Goal: Task Accomplishment & Management: Manage account settings

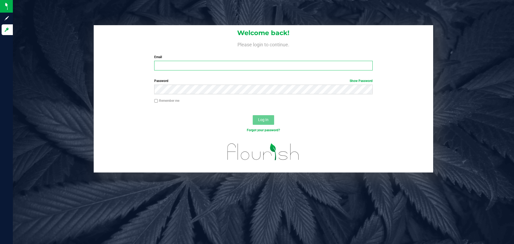
click at [164, 62] on input "Email" at bounding box center [263, 66] width 218 height 10
type input "mczarnecki@omninofarms.com"
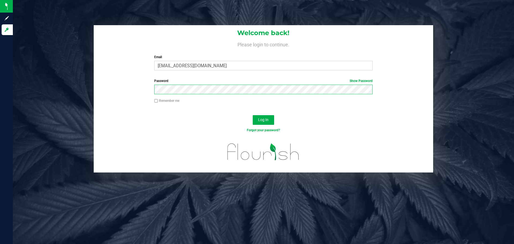
click at [253, 115] on button "Log In" at bounding box center [263, 120] width 21 height 10
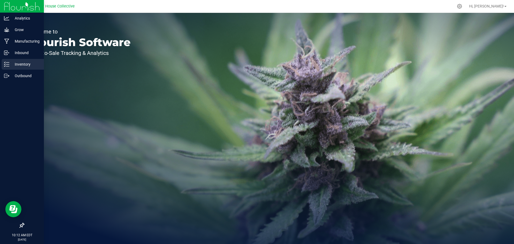
click at [16, 65] on p "Inventory" at bounding box center [25, 64] width 32 height 6
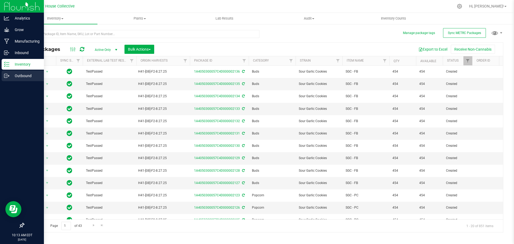
click at [25, 77] on p "Outbound" at bounding box center [25, 76] width 32 height 6
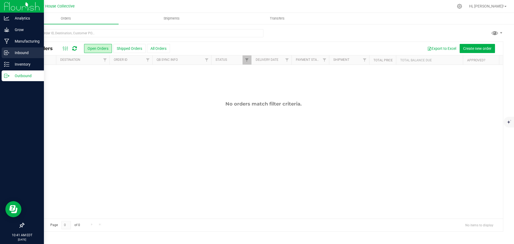
click at [11, 53] on p "Inbound" at bounding box center [25, 53] width 32 height 6
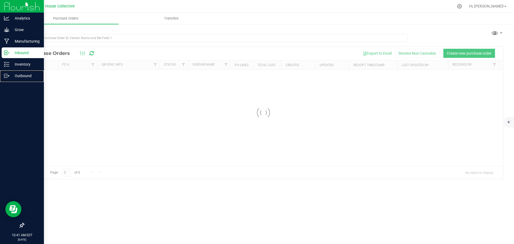
click at [23, 74] on p "Outbound" at bounding box center [25, 76] width 32 height 6
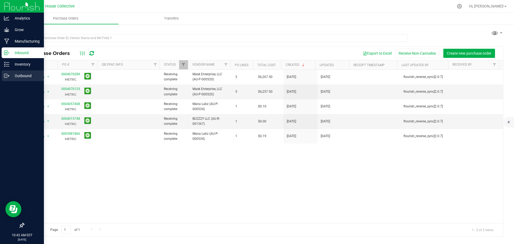
click at [11, 74] on p "Outbound" at bounding box center [25, 76] width 32 height 6
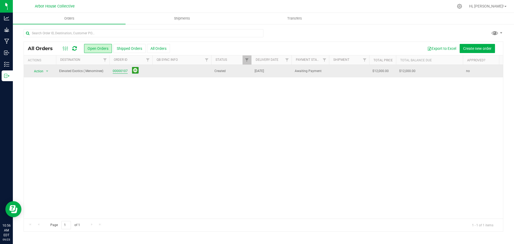
click at [120, 71] on link "00000107" at bounding box center [120, 71] width 15 height 5
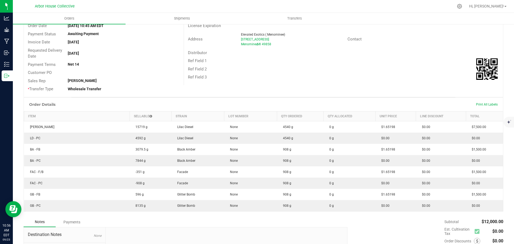
scroll to position [54, 0]
drag, startPoint x: 215, startPoint y: 239, endPoint x: 196, endPoint y: 236, distance: 19.5
drag, startPoint x: 196, startPoint y: 236, endPoint x: 180, endPoint y: 234, distance: 15.4
drag, startPoint x: 245, startPoint y: 240, endPoint x: 219, endPoint y: 235, distance: 27.0
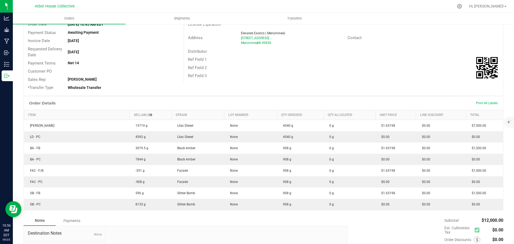
drag, startPoint x: 219, startPoint y: 235, endPoint x: 202, endPoint y: 232, distance: 16.6
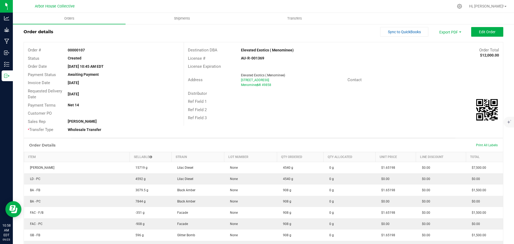
scroll to position [0, 0]
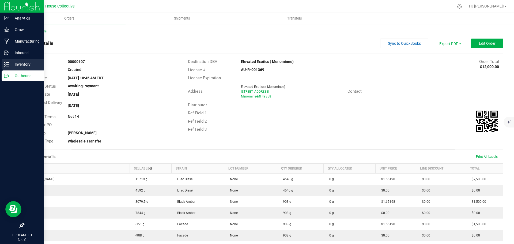
click at [16, 62] on p "Inventory" at bounding box center [25, 64] width 32 height 6
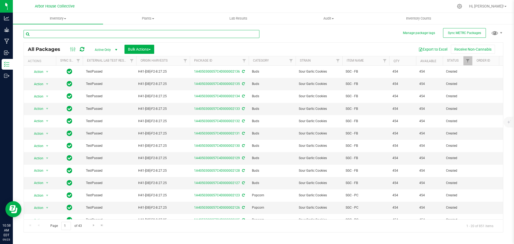
click at [59, 37] on input "text" at bounding box center [142, 34] width 236 height 8
type input "1699"
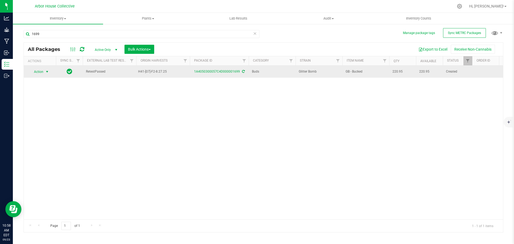
click at [48, 72] on span "select" at bounding box center [47, 72] width 4 height 4
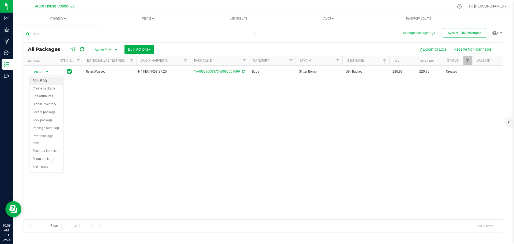
click at [50, 81] on li "Adjust qty" at bounding box center [46, 81] width 34 height 8
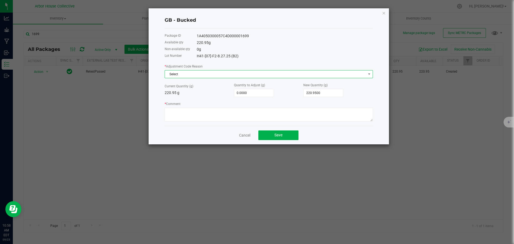
click at [233, 75] on span "Select" at bounding box center [265, 73] width 201 height 7
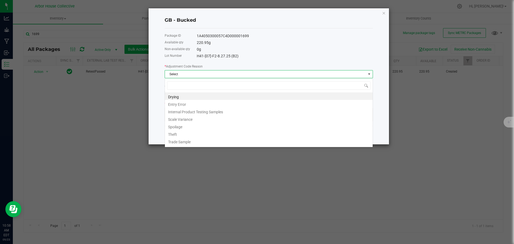
scroll to position [8, 208]
click at [190, 97] on li "Drying" at bounding box center [269, 95] width 208 height 7
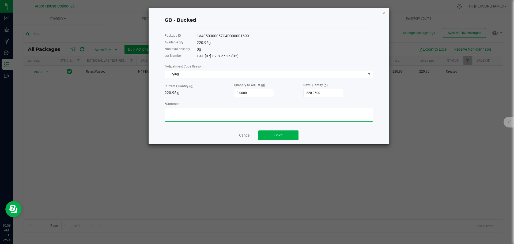
click at [183, 112] on textarea "* Comment" at bounding box center [269, 115] width 208 height 14
click at [258, 91] on input "0" at bounding box center [253, 92] width 39 height 7
type input "-2"
type input "218.9500"
type input "-22"
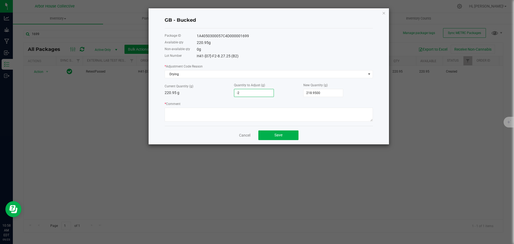
type input "198.9500"
type input "-220"
type input "0.9500"
type input "-220.9"
type input "0.0500"
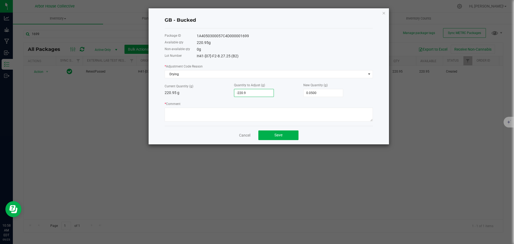
type input "-220.95"
type input "0.0000"
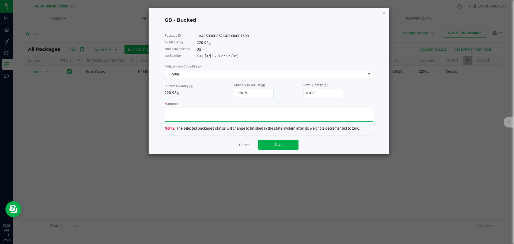
type input "-220.9500"
click at [240, 115] on textarea "* Comment" at bounding box center [269, 115] width 208 height 14
click at [195, 112] on textarea "* Comment" at bounding box center [269, 115] width 208 height 14
type textarea "Dry weight loss"
click at [285, 146] on button "Save" at bounding box center [278, 145] width 40 height 10
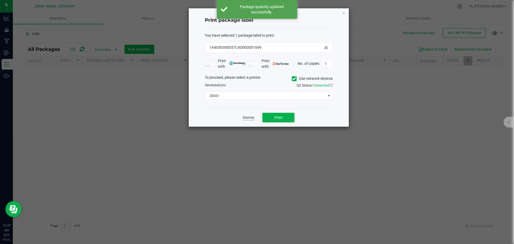
click at [246, 119] on link "Dismiss" at bounding box center [249, 117] width 12 height 5
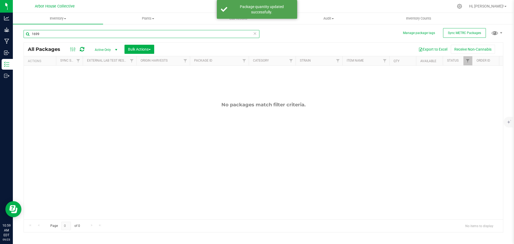
click at [53, 35] on input "1699" at bounding box center [142, 34] width 236 height 8
type input "1703"
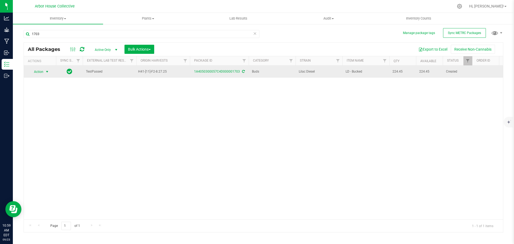
click at [47, 70] on span "select" at bounding box center [47, 72] width 4 height 4
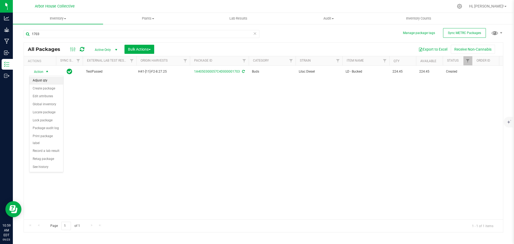
click at [48, 82] on li "Adjust qty" at bounding box center [46, 81] width 34 height 8
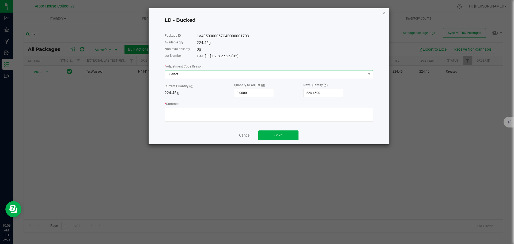
click at [184, 72] on span "Select" at bounding box center [265, 73] width 201 height 7
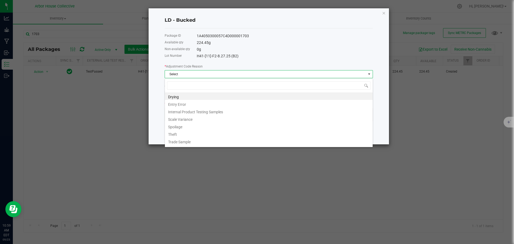
scroll to position [8, 208]
click at [183, 98] on li "Drying" at bounding box center [269, 95] width 208 height 7
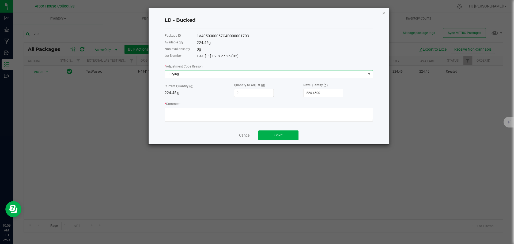
click at [251, 93] on input "0" at bounding box center [253, 92] width 39 height 7
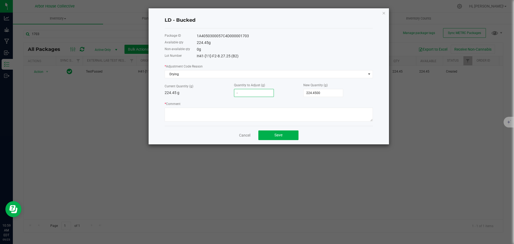
type input "-2"
type input "222.4500"
type input "-22"
type input "202.4500"
type input "-224"
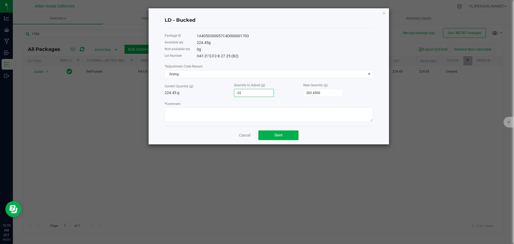
type input "0.4500"
type input "-224.4"
type input "0.0500"
type input "-224.45"
type input "0.0000"
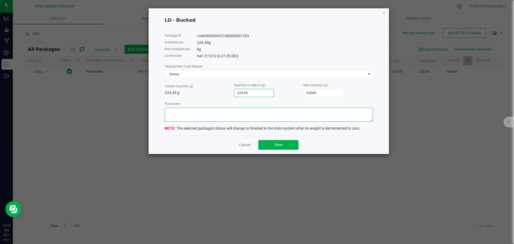
type input "-224.4500"
click at [248, 118] on textarea "* Comment" at bounding box center [269, 115] width 208 height 14
type textarea "Dry weight loss"
click at [283, 148] on button "Save" at bounding box center [278, 145] width 40 height 10
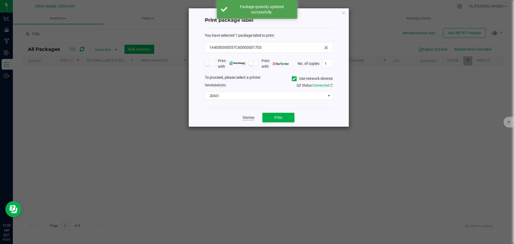
click at [244, 116] on link "Dismiss" at bounding box center [249, 117] width 12 height 5
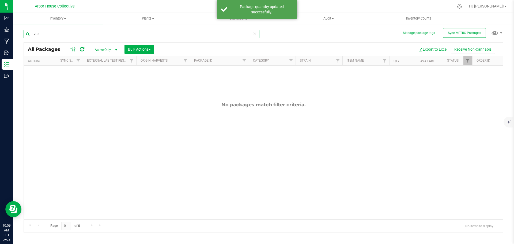
click at [42, 35] on input "1703" at bounding box center [142, 34] width 236 height 8
type input "1704"
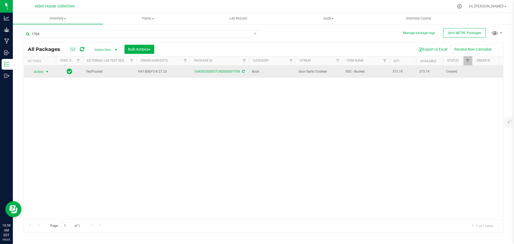
click at [49, 72] on span "select" at bounding box center [47, 72] width 4 height 4
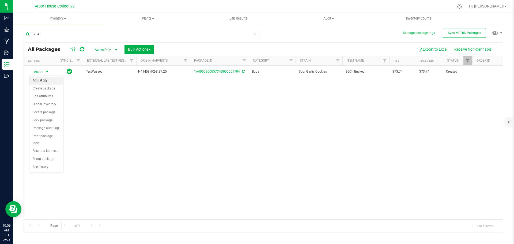
click at [51, 79] on li "Adjust qty" at bounding box center [46, 81] width 34 height 8
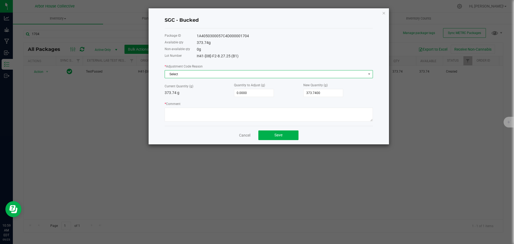
click at [224, 74] on span "Select" at bounding box center [265, 73] width 201 height 7
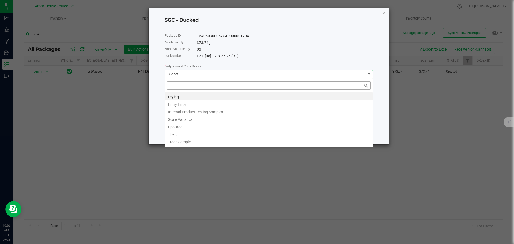
scroll to position [8, 208]
click at [215, 95] on li "Drying" at bounding box center [269, 95] width 208 height 7
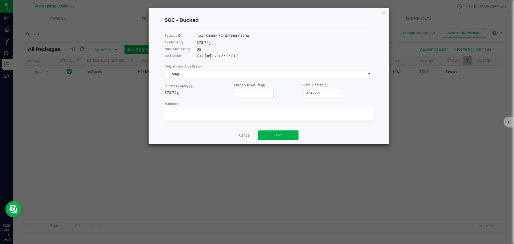
click at [246, 94] on input "0" at bounding box center [253, 92] width 39 height 7
type input "-3"
type input "370.7400"
type input "-37"
type input "336.7400"
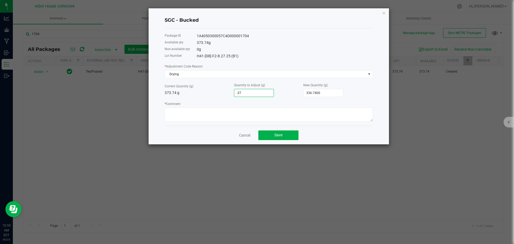
type input "-373"
type input "0.7400"
type input "-373.7"
type input "0.0400"
type input "-373.74"
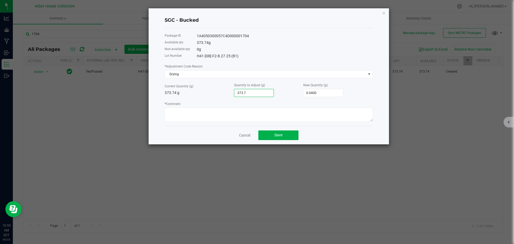
type input "0.0000"
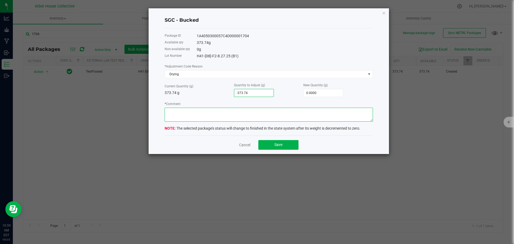
type input "-373.7400"
click at [242, 114] on textarea "* Comment" at bounding box center [269, 115] width 208 height 14
type textarea "Dry weight loss"
click at [275, 145] on span "Save" at bounding box center [279, 144] width 8 height 4
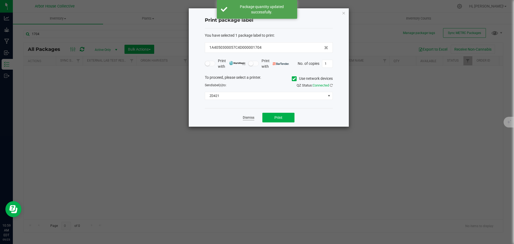
click at [252, 116] on link "Dismiss" at bounding box center [249, 117] width 12 height 5
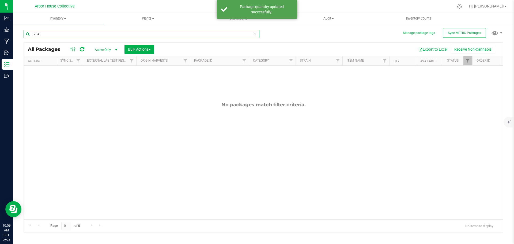
click at [46, 34] on input "1704" at bounding box center [142, 34] width 236 height 8
click at [54, 35] on input "1704" at bounding box center [142, 34] width 236 height 8
type input "1705"
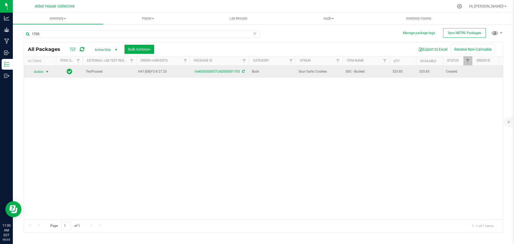
click at [48, 71] on span "select" at bounding box center [47, 72] width 4 height 4
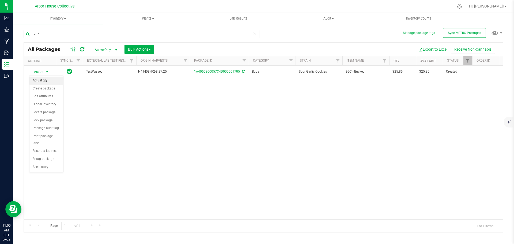
click at [49, 80] on li "Adjust qty" at bounding box center [46, 81] width 34 height 8
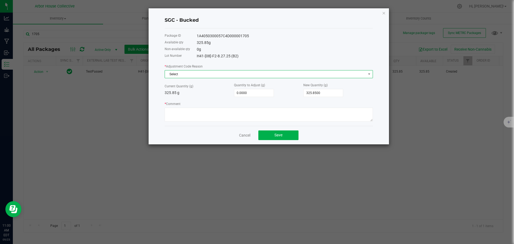
drag, startPoint x: 175, startPoint y: 74, endPoint x: 177, endPoint y: 78, distance: 4.5
click at [175, 74] on span "Select" at bounding box center [265, 73] width 201 height 7
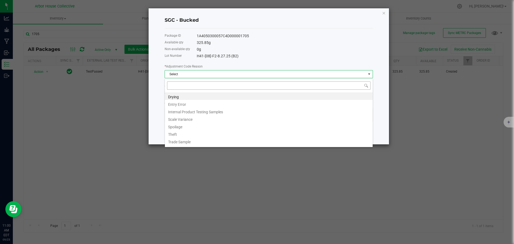
scroll to position [8, 208]
click at [186, 98] on li "Drying" at bounding box center [269, 95] width 208 height 7
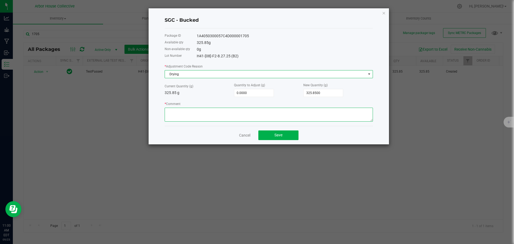
click at [186, 115] on textarea "* Comment" at bounding box center [269, 115] width 208 height 14
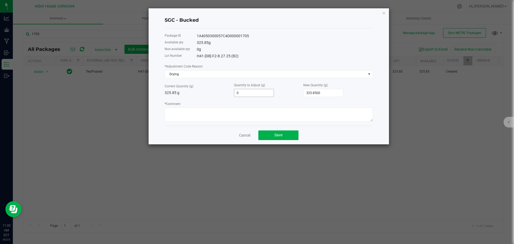
click at [253, 93] on input "0" at bounding box center [253, 92] width 39 height 7
type input "-3"
type input "322.8500"
type input "-32"
type input "293.8500"
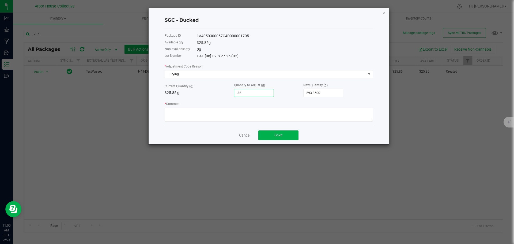
type input "-325"
type input "0.8500"
type input "-325.8"
type input "0.0500"
type input "-325.85"
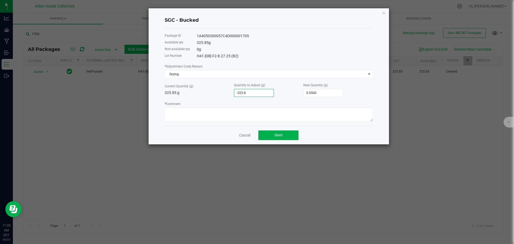
type input "0.0000"
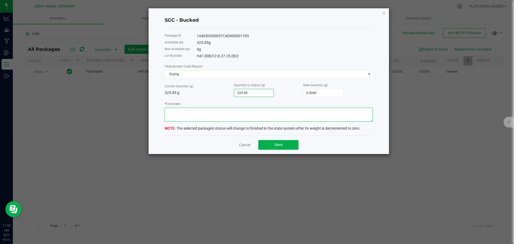
type input "-325.8500"
click at [238, 118] on textarea "* Comment" at bounding box center [269, 115] width 208 height 14
type textarea "Dry weight loss"
click at [279, 145] on span "Save" at bounding box center [279, 144] width 8 height 4
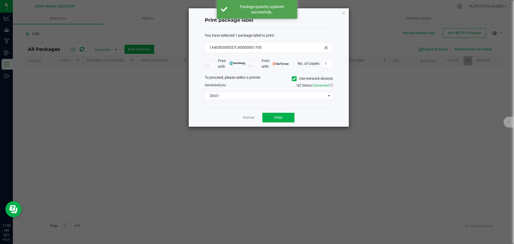
click at [249, 118] on link "Dismiss" at bounding box center [249, 117] width 12 height 5
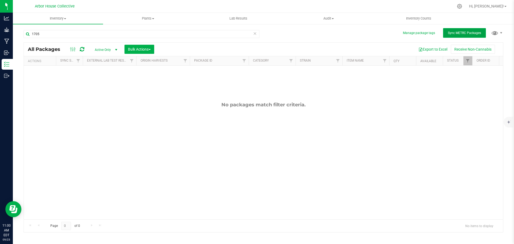
click at [459, 35] on button "Sync METRC Packages" at bounding box center [464, 33] width 43 height 10
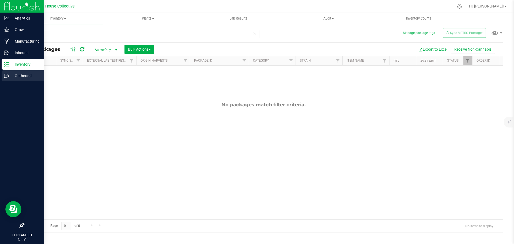
click at [10, 74] on p "Outbound" at bounding box center [25, 76] width 32 height 6
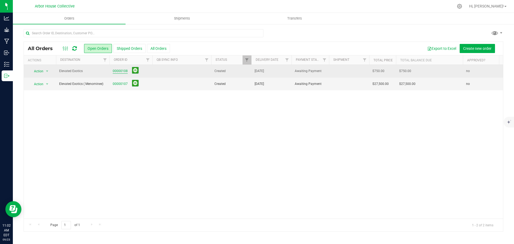
click at [124, 70] on link "00000108" at bounding box center [120, 71] width 15 height 5
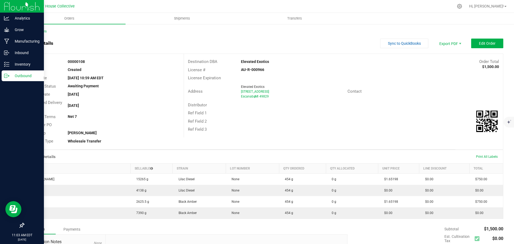
click at [6, 74] on icon at bounding box center [6, 75] width 5 height 5
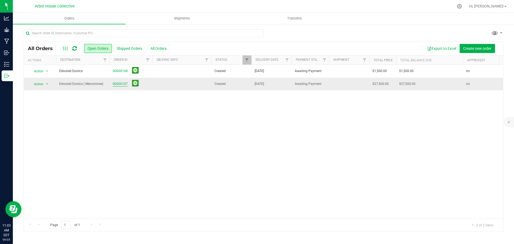
click at [114, 84] on link "00000107" at bounding box center [120, 83] width 15 height 5
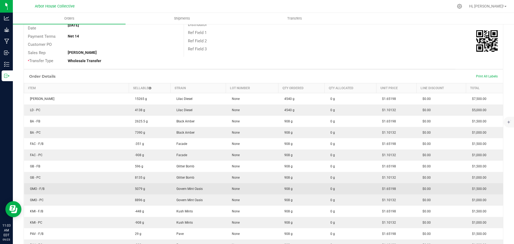
scroll to position [107, 0]
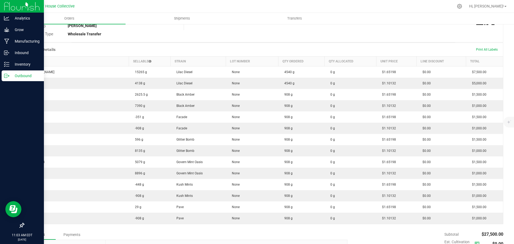
click at [11, 75] on p "Outbound" at bounding box center [25, 76] width 32 height 6
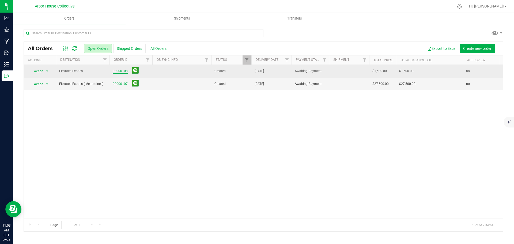
click at [123, 71] on link "00000108" at bounding box center [120, 71] width 15 height 5
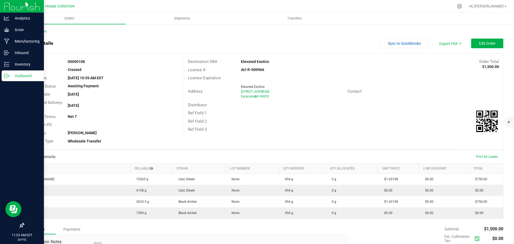
click at [12, 76] on p "Outbound" at bounding box center [25, 76] width 32 height 6
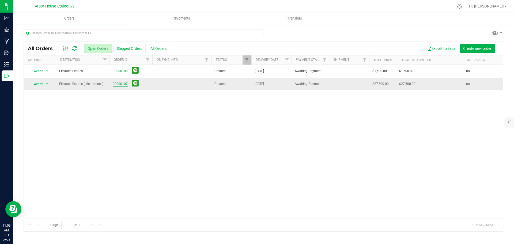
click at [123, 83] on link "00000107" at bounding box center [120, 83] width 15 height 5
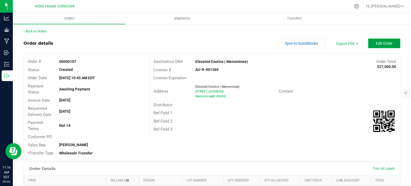
click at [381, 41] on span "Edit Order" at bounding box center [384, 43] width 17 height 4
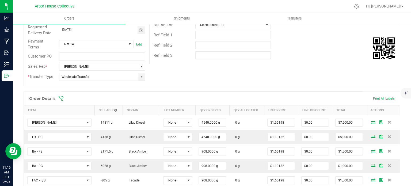
scroll to position [84, 0]
click at [62, 95] on icon at bounding box center [60, 97] width 5 height 5
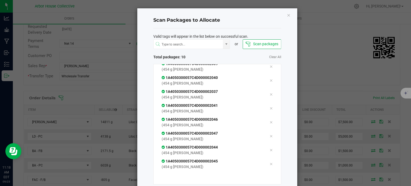
scroll to position [29, 0]
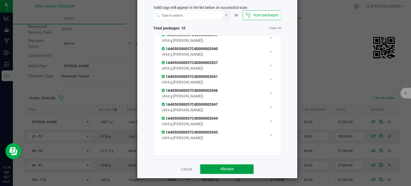
click at [210, 168] on button "Allocate" at bounding box center [227, 169] width 54 height 10
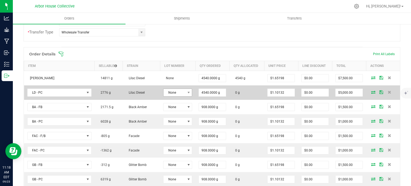
scroll to position [127, 0]
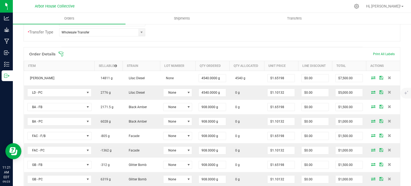
click at [60, 52] on icon at bounding box center [60, 53] width 5 height 5
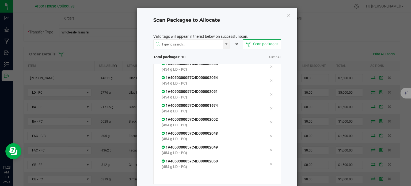
scroll to position [29, 0]
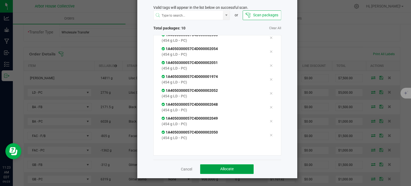
click at [221, 168] on span "Allocate" at bounding box center [226, 169] width 13 height 4
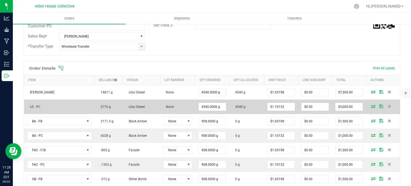
scroll to position [113, 0]
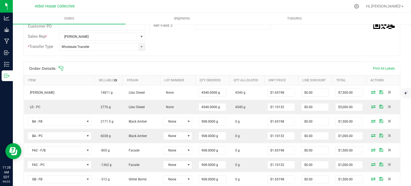
click at [61, 67] on icon at bounding box center [61, 68] width 5 height 5
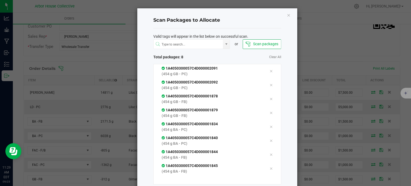
scroll to position [29, 0]
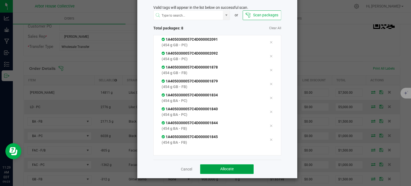
click at [220, 167] on span "Allocate" at bounding box center [226, 169] width 13 height 4
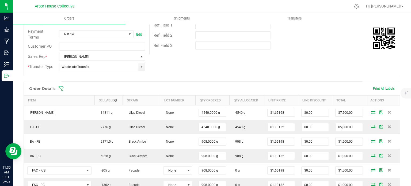
scroll to position [91, 0]
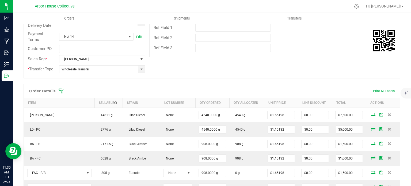
click at [62, 90] on icon at bounding box center [61, 91] width 5 height 5
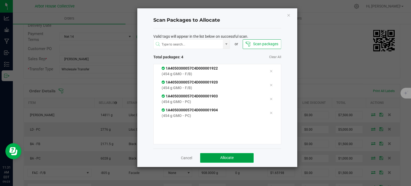
click at [213, 157] on button "Allocate" at bounding box center [227, 158] width 54 height 10
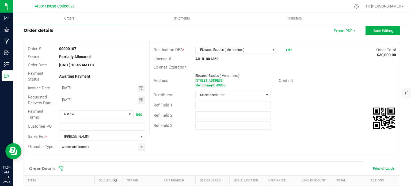
scroll to position [0, 0]
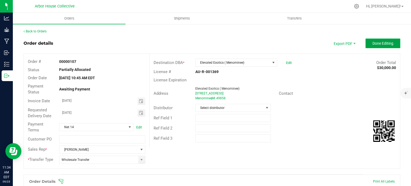
click at [368, 43] on button "Done Editing" at bounding box center [383, 44] width 35 height 10
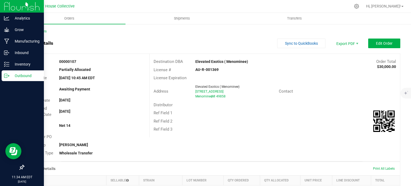
click at [11, 74] on p "Outbound" at bounding box center [25, 76] width 32 height 6
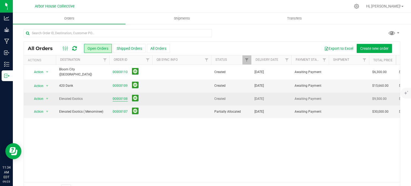
click at [118, 97] on link "00000108" at bounding box center [120, 98] width 15 height 5
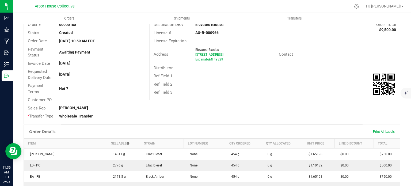
scroll to position [36, 0]
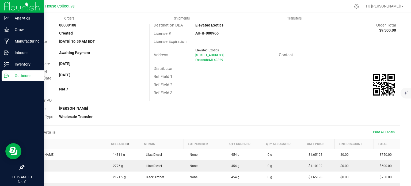
click at [9, 77] on icon at bounding box center [6, 75] width 5 height 5
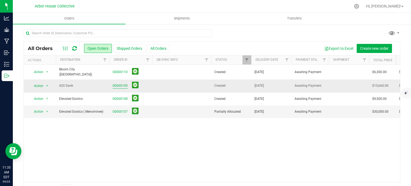
click at [115, 83] on link "00000109" at bounding box center [120, 85] width 15 height 5
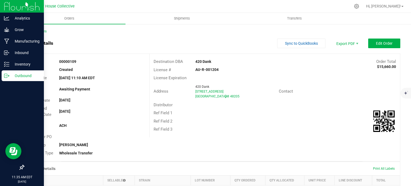
click at [9, 75] on p "Outbound" at bounding box center [25, 76] width 32 height 6
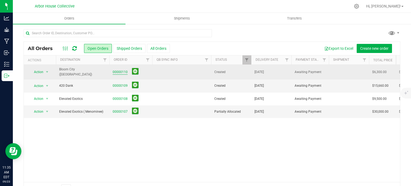
click at [114, 70] on link "00000110" at bounding box center [120, 72] width 15 height 5
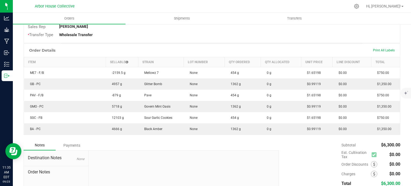
scroll to position [99, 0]
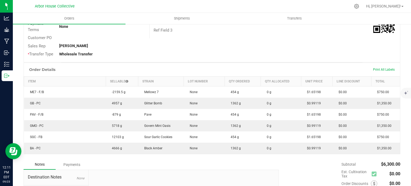
click at [13, 76] on div "Back to Orders Order details Sync to QuickBooks Export PDF Edit Order Order # 0…" at bounding box center [212, 85] width 399 height 323
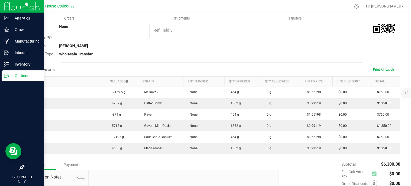
click at [9, 75] on div "Outbound" at bounding box center [23, 75] width 42 height 11
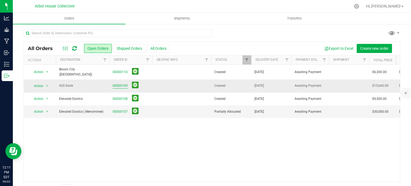
click at [120, 84] on link "00000109" at bounding box center [120, 85] width 15 height 5
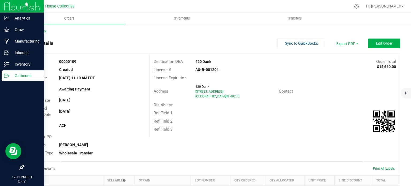
click at [11, 76] on p "Outbound" at bounding box center [25, 76] width 32 height 6
